Goal: Task Accomplishment & Management: Use online tool/utility

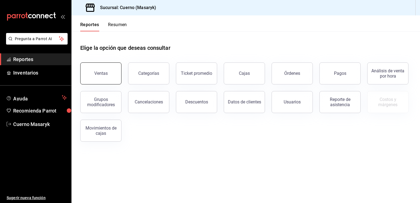
click at [100, 68] on button "Ventas" at bounding box center [100, 73] width 41 height 22
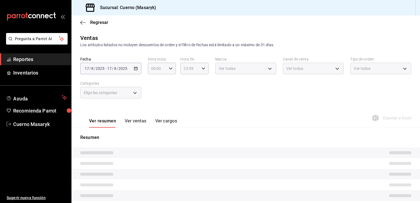
type input "05:00"
type input "PARROT,UBER_EATS,RAPPI,DIDI_FOOD,ONLINE"
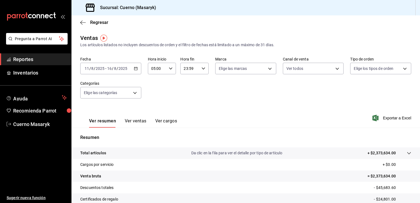
click at [134, 70] on icon "button" at bounding box center [136, 69] width 4 height 4
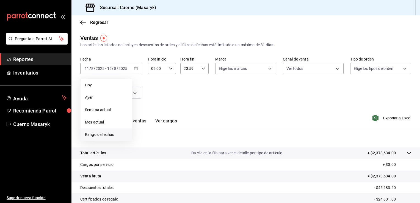
click at [113, 135] on span "Rango de fechas" at bounding box center [106, 135] width 43 height 6
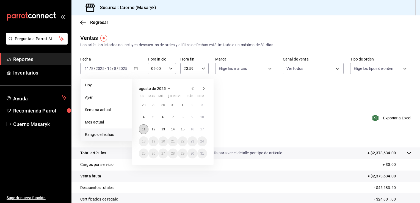
click at [143, 130] on abbr "11" at bounding box center [144, 129] width 4 height 4
click at [204, 131] on button "17" at bounding box center [202, 129] width 10 height 10
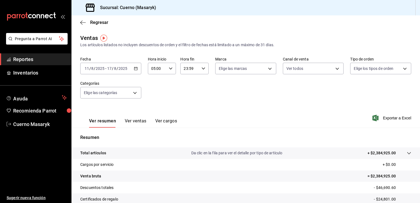
click at [174, 68] on div "05:00 Hora inicio" at bounding box center [162, 69] width 28 height 12
click at [220, 97] on div at bounding box center [210, 101] width 420 height 203
click at [271, 71] on body "Pregunta a Parrot AI Reportes Inventarios Ayuda Recomienda Parrot Cuerno Masary…" at bounding box center [210, 101] width 420 height 203
click at [246, 113] on li "Cuerno (CDMX)" at bounding box center [244, 108] width 60 height 12
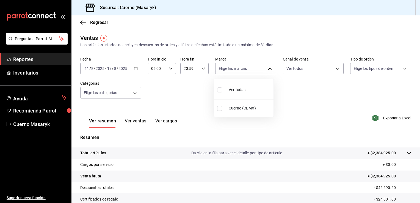
type input "4ea0d660-02b3-4785-bb88-48b5ef6e196c"
checkbox input "true"
click at [324, 68] on div at bounding box center [210, 101] width 420 height 203
click at [332, 68] on body "Pregunta a Parrot AI Reportes Inventarios Ayuda Recomienda Parrot Cuerno Masary…" at bounding box center [210, 101] width 420 height 203
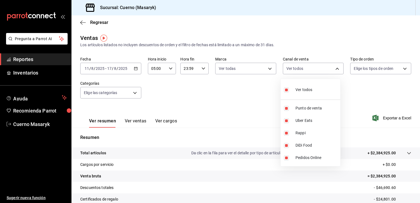
click at [402, 62] on div at bounding box center [210, 101] width 420 height 203
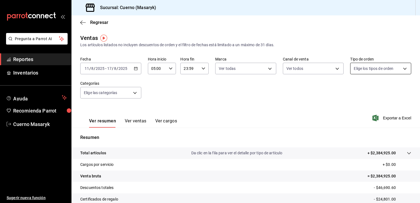
click at [401, 65] on body "Pregunta a Parrot AI Reportes Inventarios Ayuda Recomienda Parrot Cuerno Masary…" at bounding box center [210, 101] width 420 height 203
click at [373, 90] on span "Ver todos" at bounding box center [370, 90] width 17 height 6
type input "d8208262-291b-4595-bbfa-ed1e8660efdb,73ecdc8a-b505-4242-b24a-d5f1595b9b0a,EXTER…"
checkbox input "true"
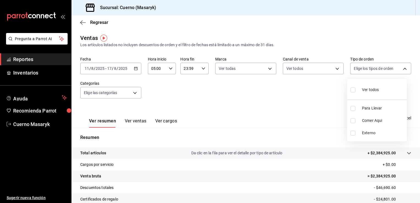
checkbox input "true"
click at [168, 100] on div at bounding box center [210, 101] width 420 height 203
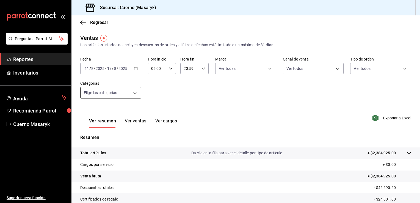
click at [137, 96] on body "Pregunta a Parrot AI Reportes Inventarios Ayuda Recomienda Parrot Cuerno Masary…" at bounding box center [210, 101] width 420 height 203
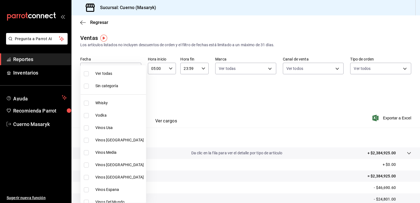
click at [107, 71] on span "Ver todas" at bounding box center [119, 74] width 48 height 6
type input "c67b51a2-384c-483e-a5be-40afd3eac247,ec1a4520-4a99-4810-921e-4abf40ebc8c6,cd2d5…"
checkbox input "true"
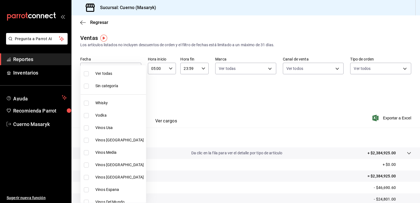
checkbox input "true"
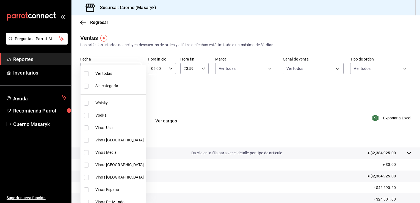
checkbox input "true"
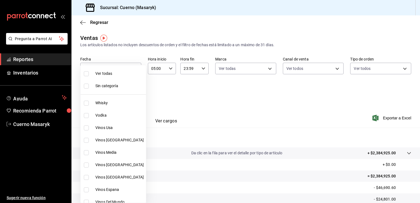
checkbox input "true"
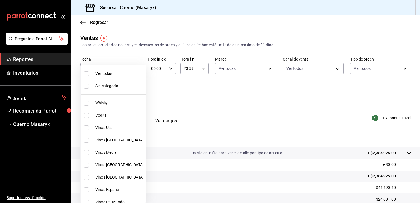
checkbox input "true"
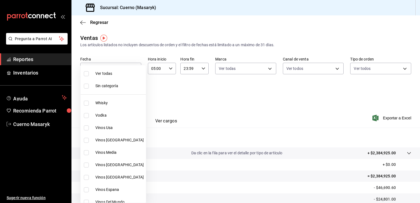
checkbox input "true"
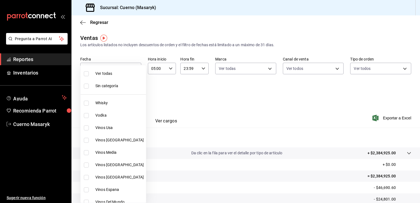
checkbox input "true"
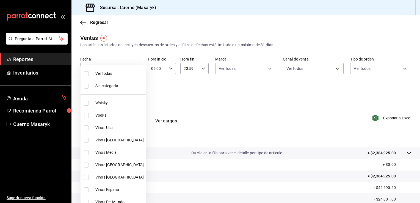
checkbox input "true"
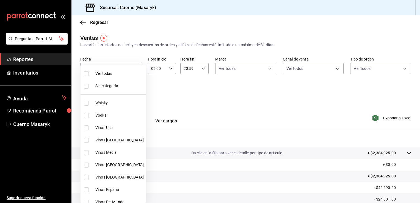
checkbox input "true"
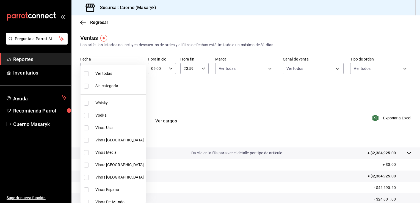
checkbox input "true"
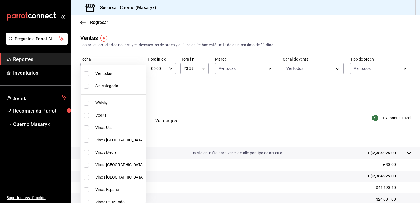
checkbox input "true"
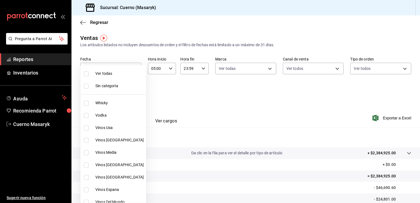
checkbox input "true"
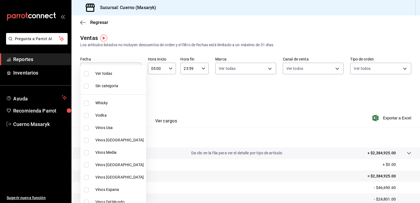
checkbox input "true"
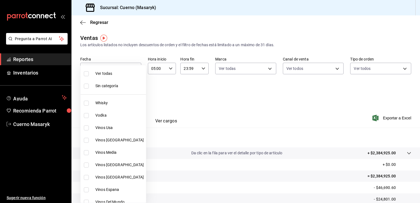
checkbox input "true"
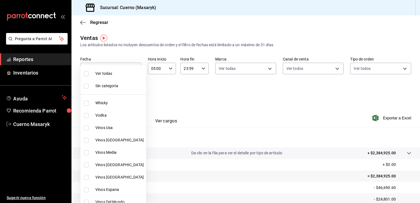
checkbox input "true"
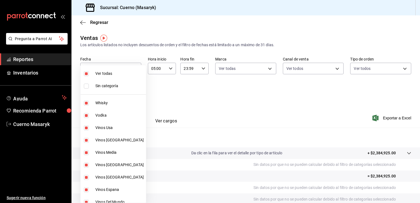
click at [221, 99] on div at bounding box center [210, 101] width 420 height 203
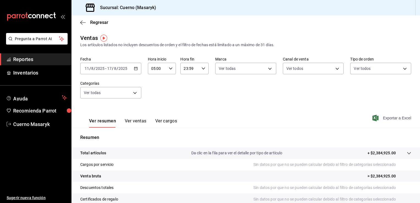
click at [381, 117] on span "Exportar a Excel" at bounding box center [393, 118] width 38 height 7
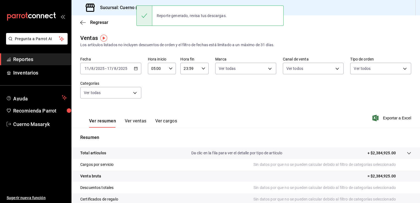
click at [210, 29] on div "Regresar" at bounding box center [245, 22] width 349 height 14
